Goal: Navigation & Orientation: Find specific page/section

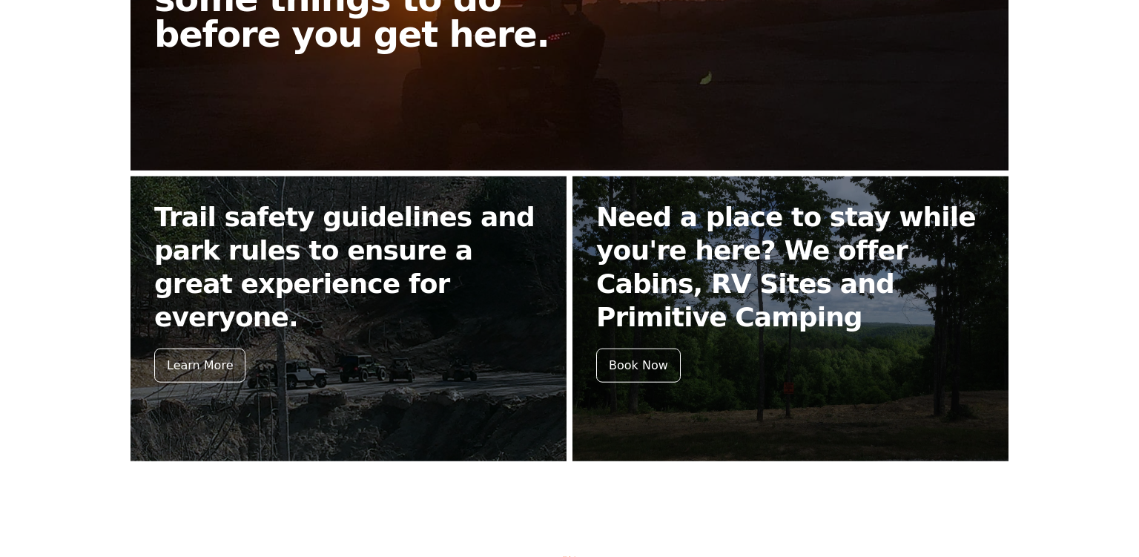
scroll to position [527, 0]
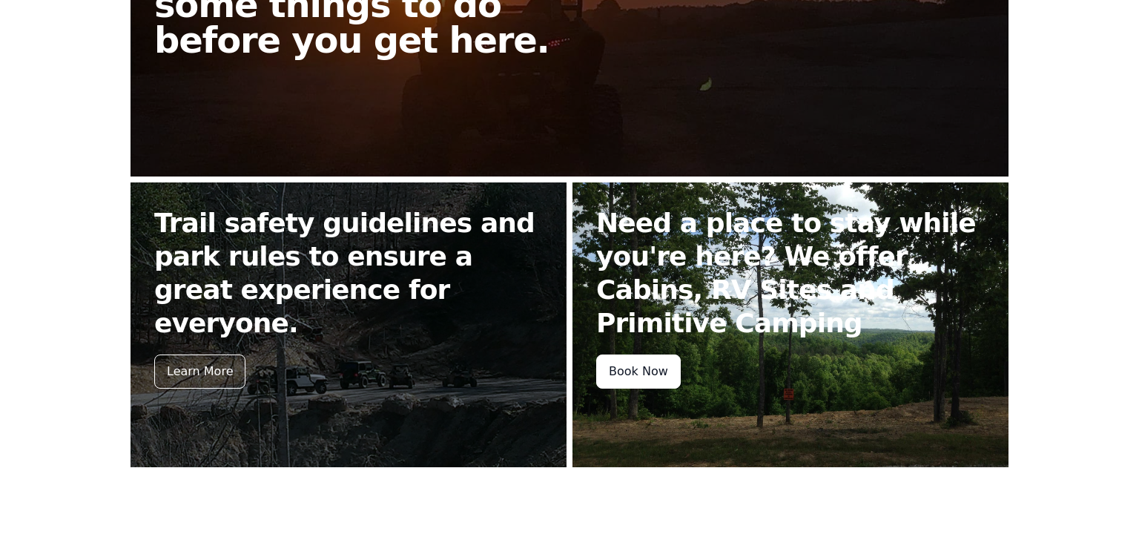
click at [628, 378] on div "Book Now" at bounding box center [638, 372] width 85 height 34
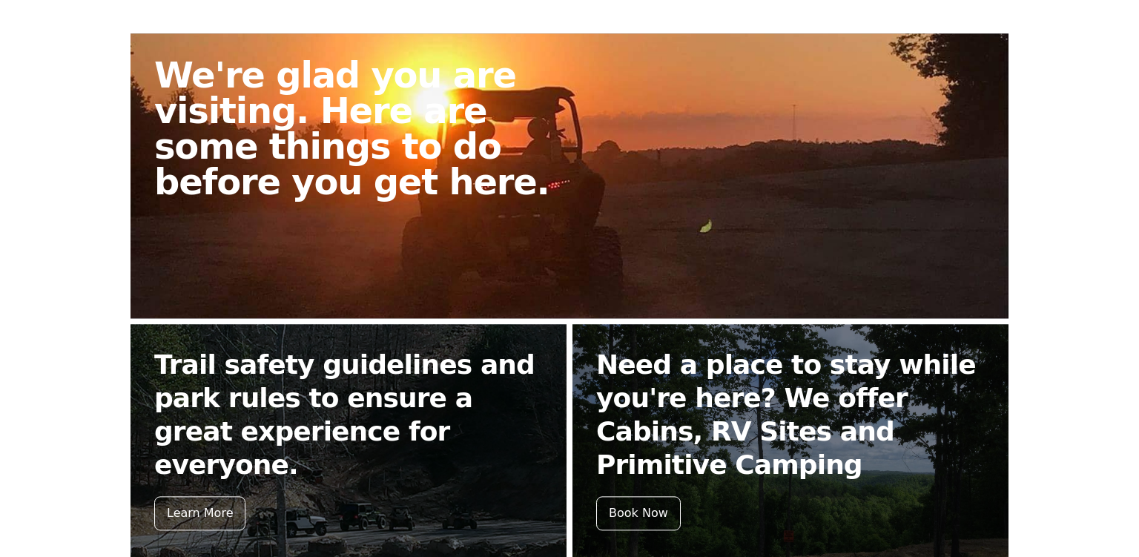
scroll to position [371, 0]
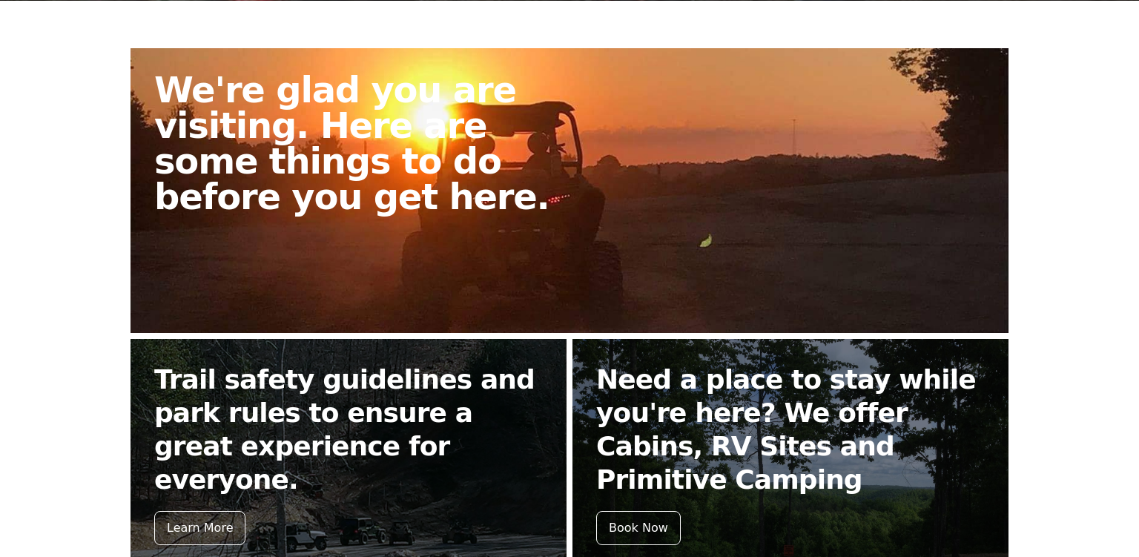
click at [559, 231] on link "We're glad you are visiting. Here are some things to do before you get here." at bounding box center [570, 190] width 878 height 285
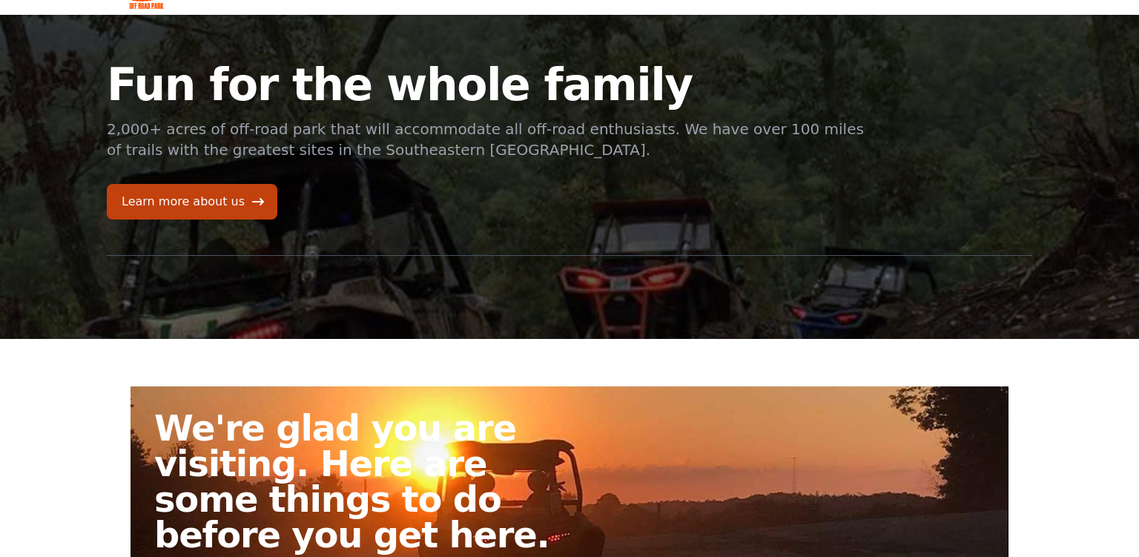
scroll to position [39, 0]
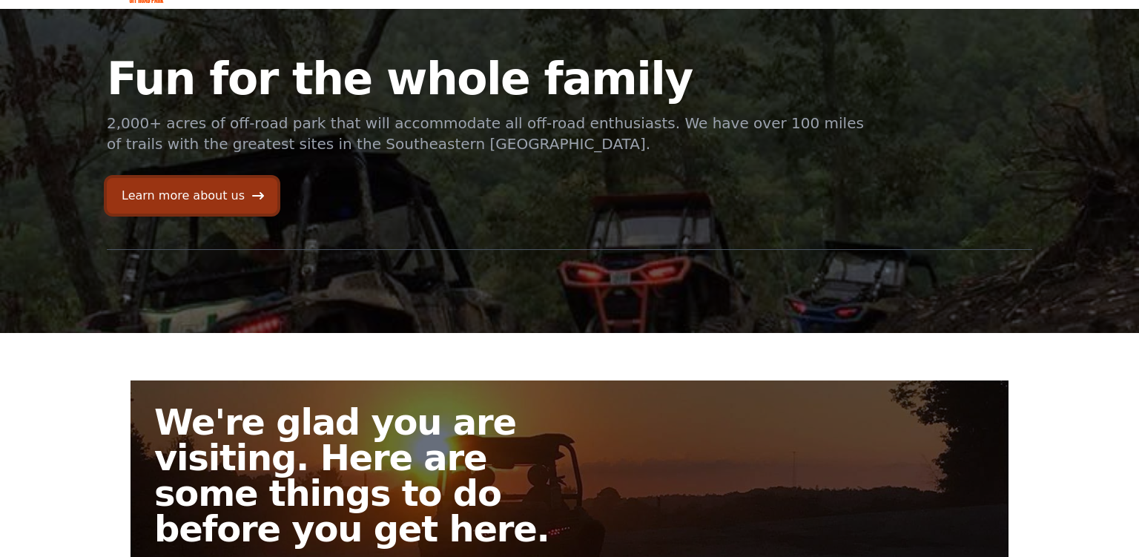
click at [189, 205] on link "Learn more about us" at bounding box center [192, 196] width 171 height 36
